Goal: Information Seeking & Learning: Learn about a topic

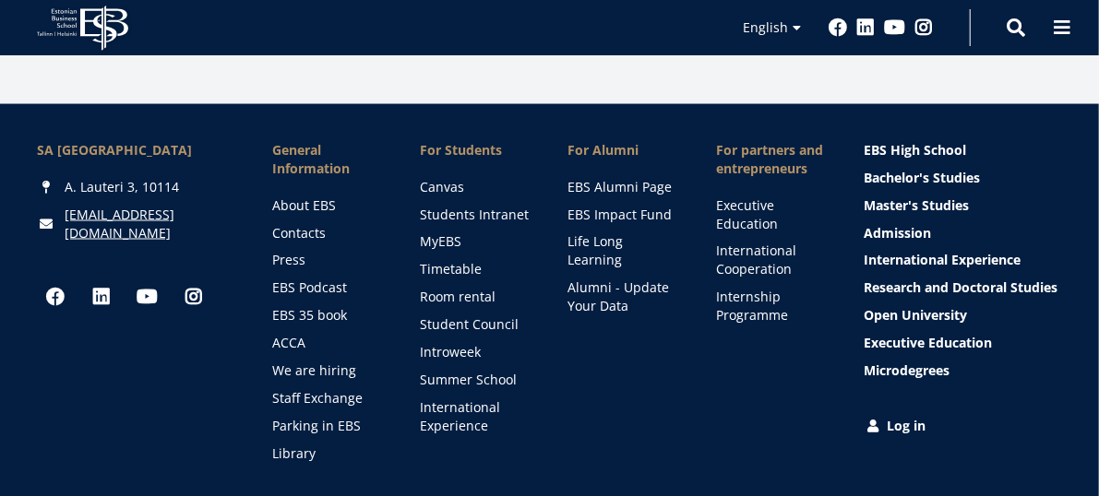
scroll to position [1413, 0]
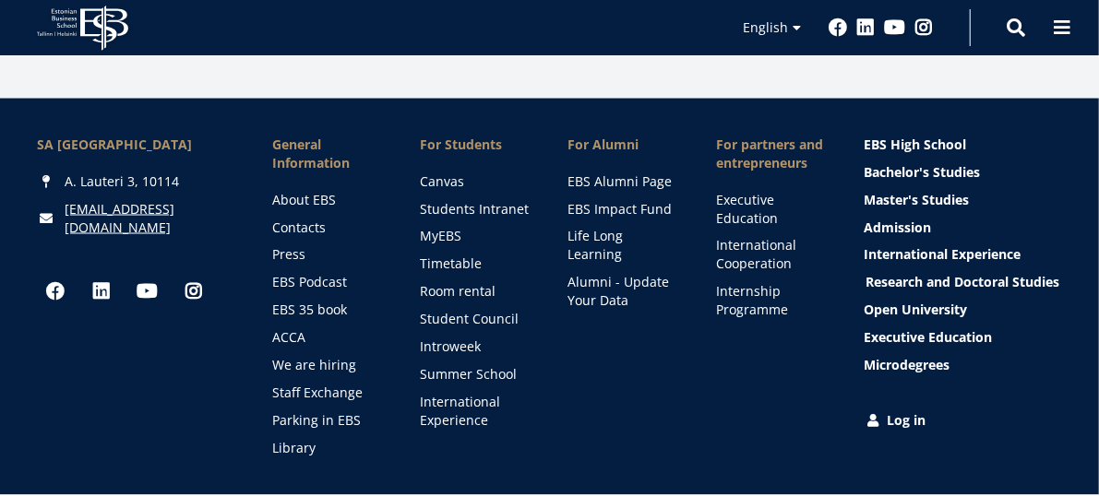
click at [898, 283] on link "Research and Doctoral Studies" at bounding box center [964, 283] width 198 height 18
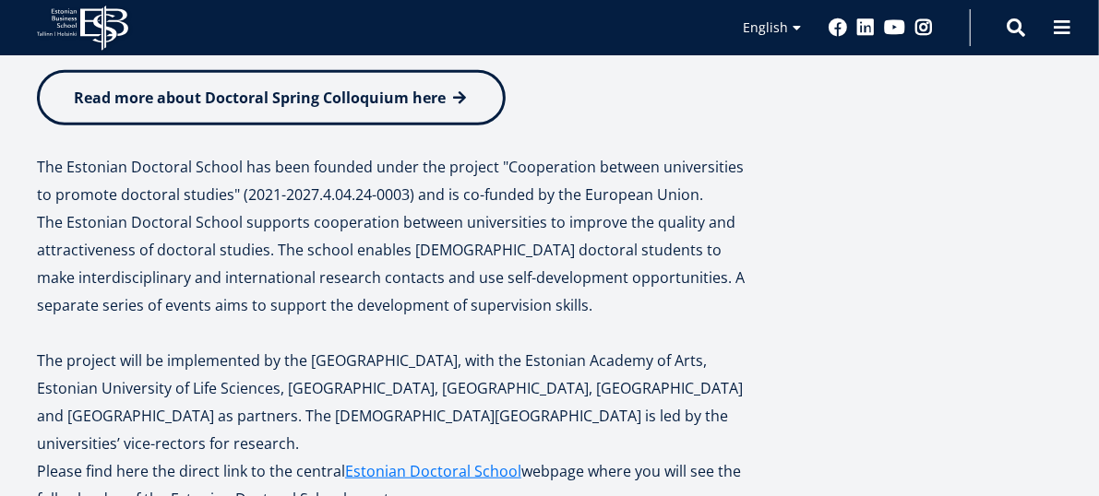
scroll to position [609, 0]
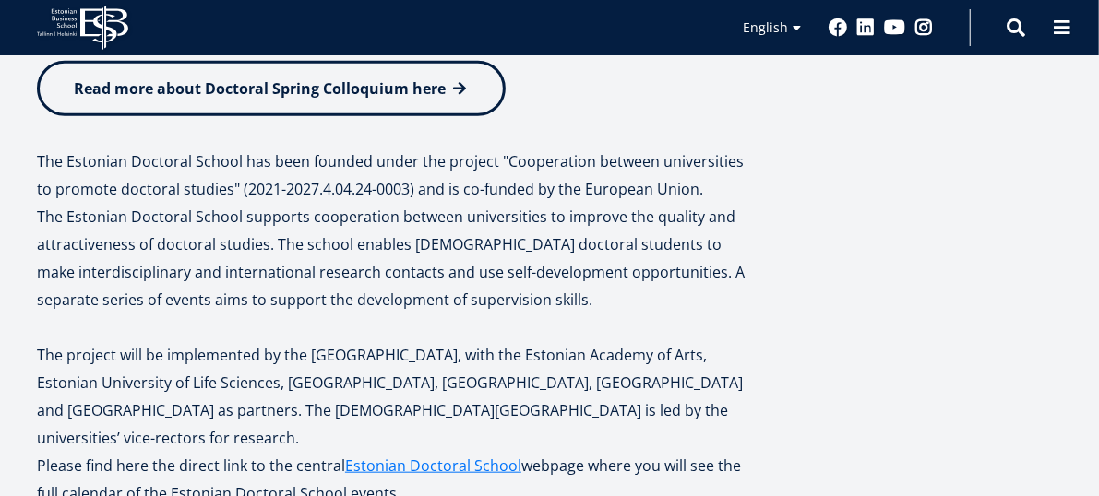
click at [356, 87] on span "Read more about Doctoral Spring Colloquium here" at bounding box center [260, 88] width 372 height 20
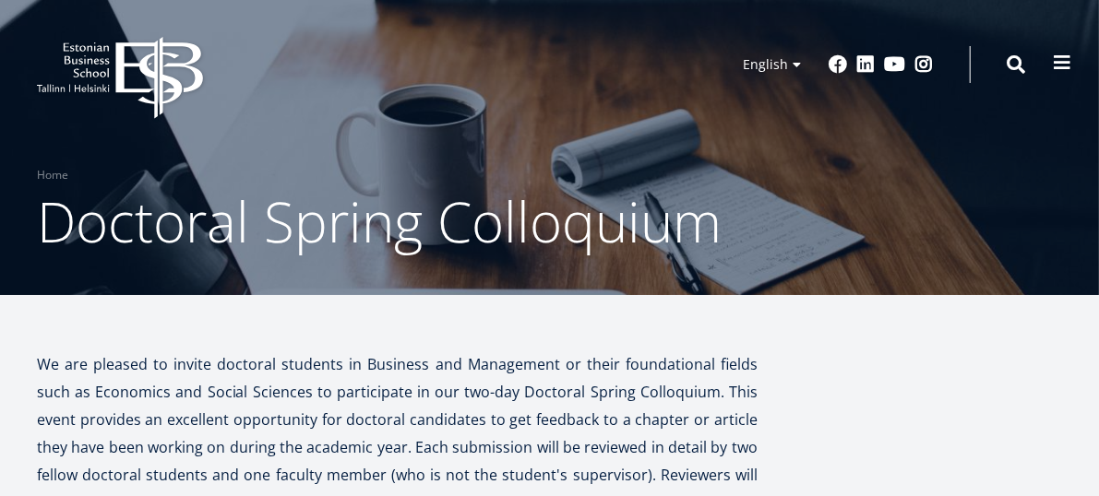
click at [1068, 60] on span at bounding box center [1062, 63] width 18 height 18
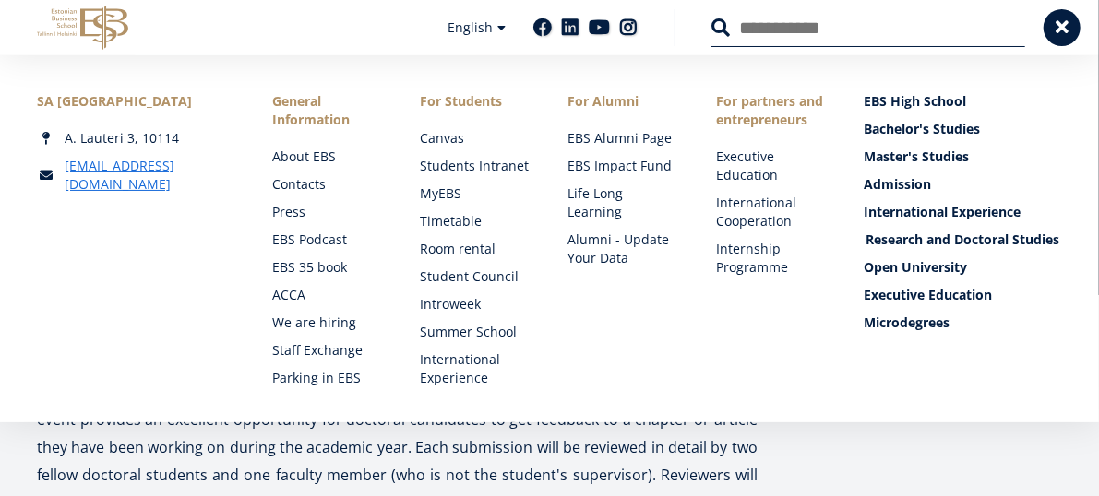
click at [905, 242] on link "Research and Doctoral Studies" at bounding box center [964, 240] width 198 height 18
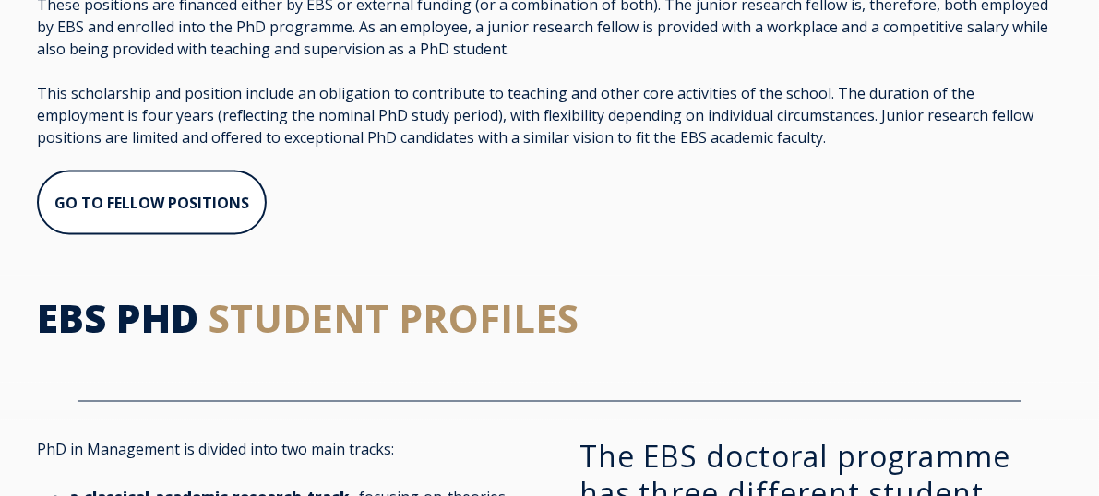
scroll to position [1247, 0]
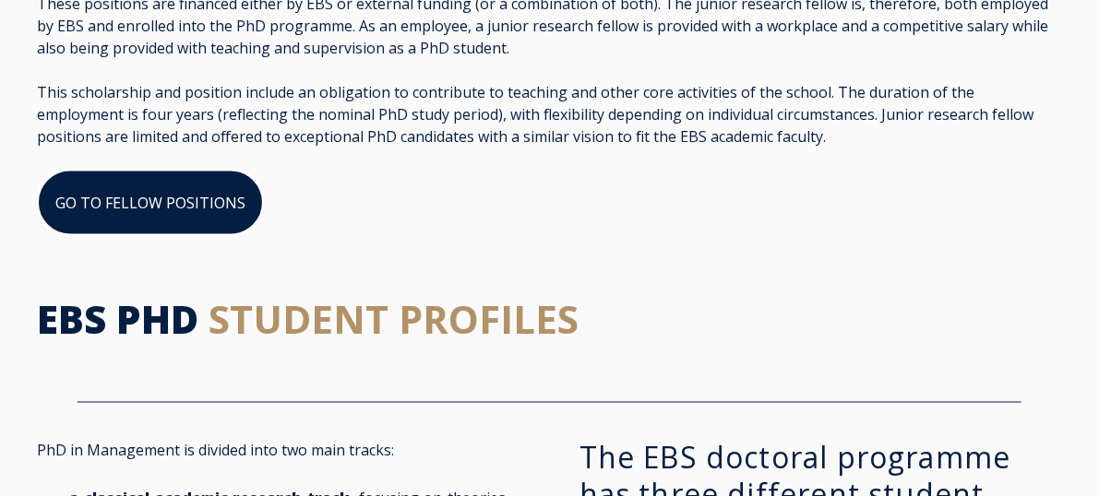
click at [179, 171] on link "GO TO FELLOW POSITIONS" at bounding box center [150, 203] width 227 height 66
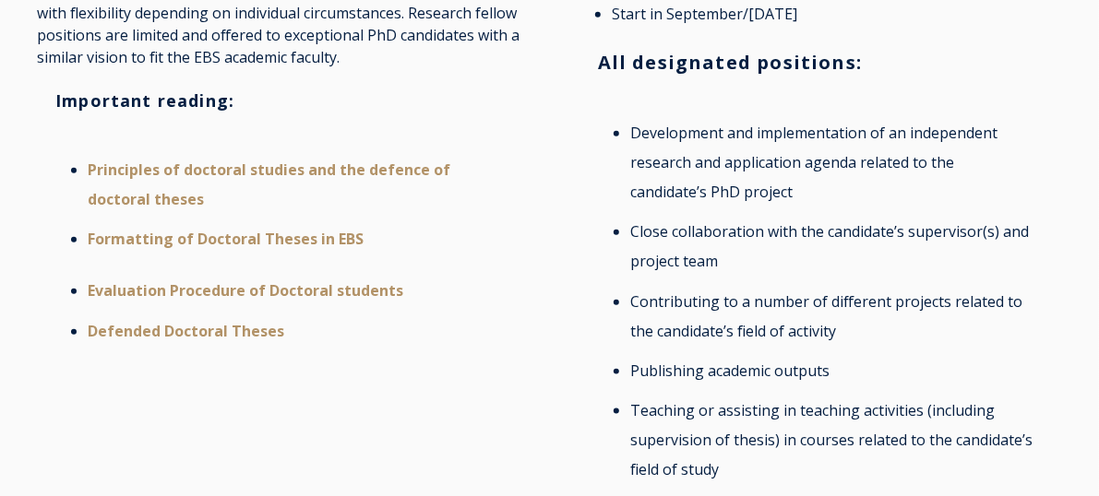
scroll to position [867, 0]
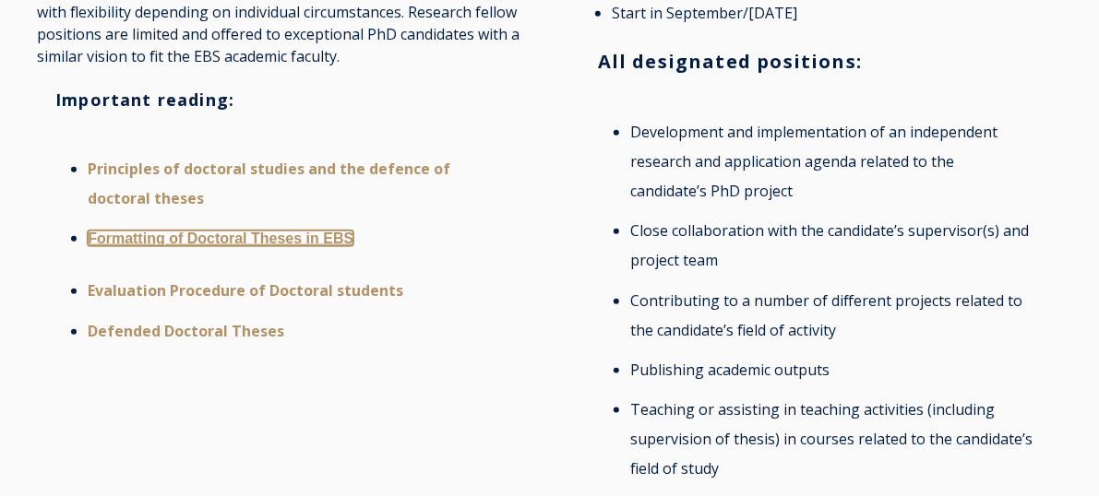
click at [306, 235] on link "Formatting of Doctoral Theses in EBS" at bounding box center [221, 239] width 266 height 16
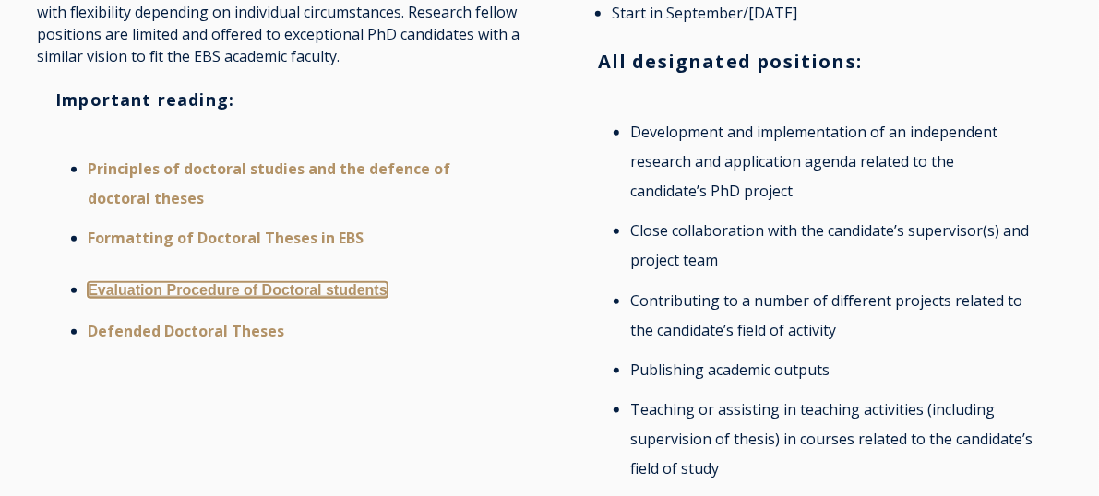
click at [241, 296] on link "Evaluation Procedure of Doctoral students" at bounding box center [238, 290] width 300 height 16
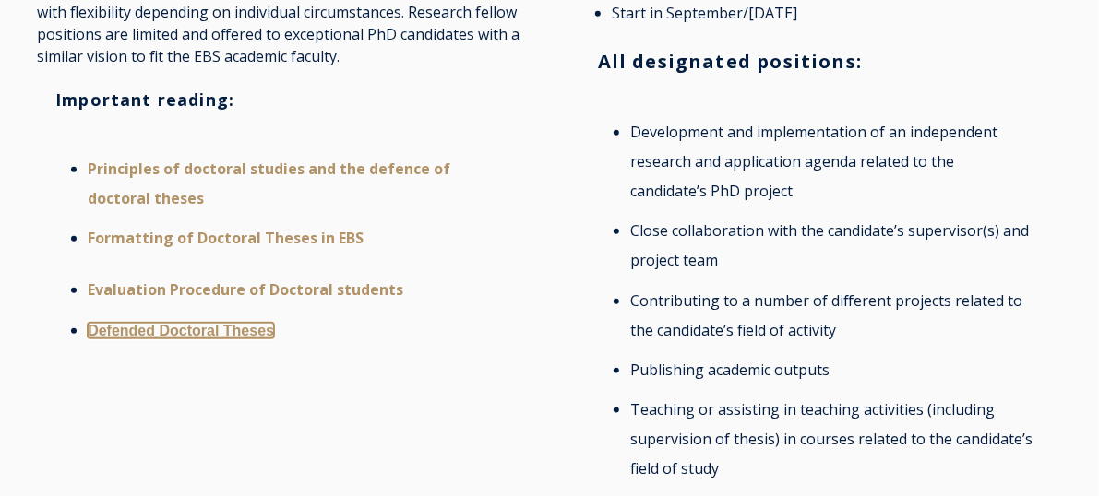
click at [244, 326] on link "Defended Doctoral Theses" at bounding box center [181, 331] width 186 height 16
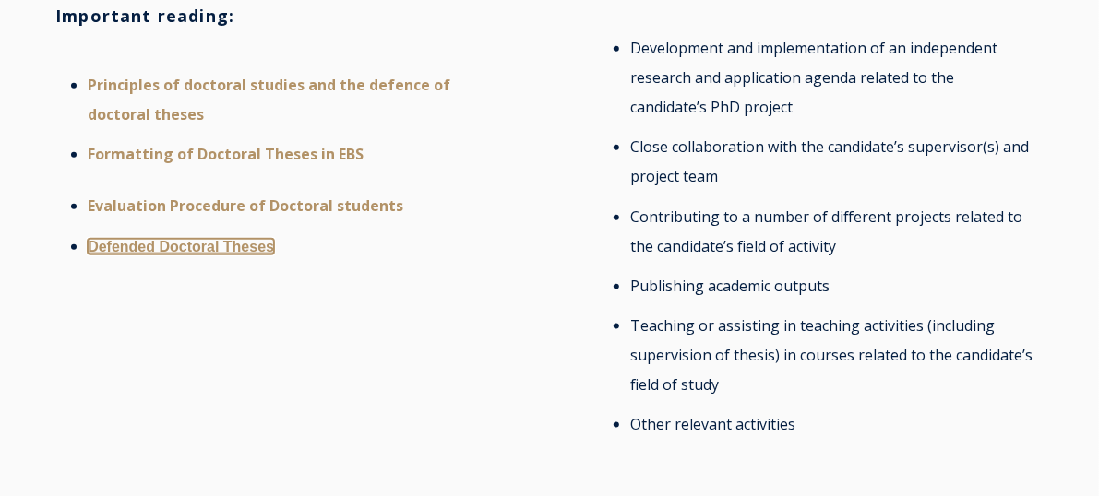
scroll to position [946, 0]
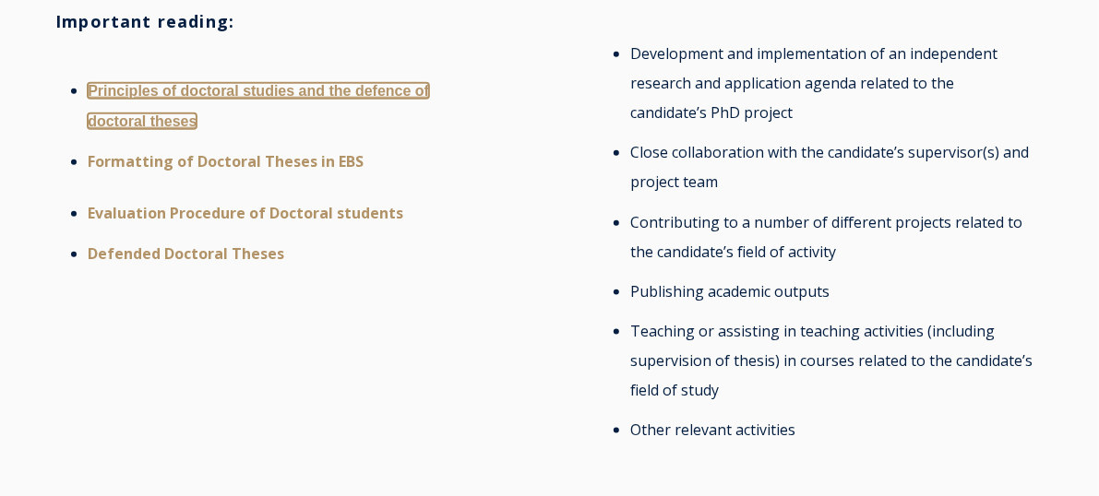
click at [269, 97] on link "Principles of doctoral studies and the defence of doctoral theses" at bounding box center [258, 106] width 341 height 46
